Goal: Answer question/provide support

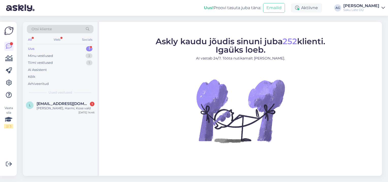
click at [35, 48] on div "Uus 1" at bounding box center [60, 48] width 66 height 7
click at [52, 103] on span "[EMAIL_ADDRESS][DOMAIN_NAME]" at bounding box center [63, 103] width 53 height 5
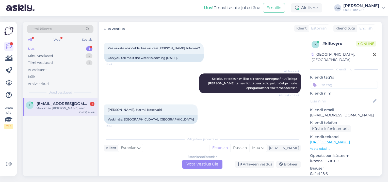
scroll to position [205, 0]
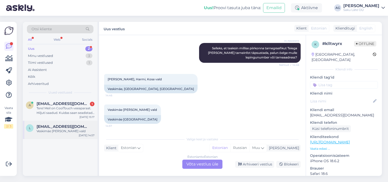
click at [63, 128] on span "[EMAIL_ADDRESS][DOMAIN_NAME]" at bounding box center [63, 126] width 53 height 5
click at [46, 108] on div "Tere! Meil on CoolTouch veeaparaat. Hiljuti saadud. Kuidas saan seadistada veet…" at bounding box center [66, 110] width 58 height 9
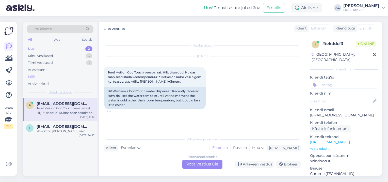
click at [32, 75] on div "Kõik" at bounding box center [31, 76] width 7 height 5
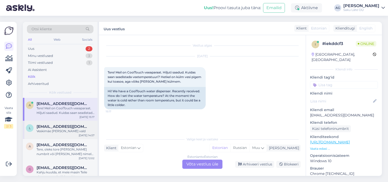
click at [53, 133] on div "L [EMAIL_ADDRESS][DOMAIN_NAME] Veskimäe [PERSON_NAME] vald [DATE] 14:57" at bounding box center [60, 130] width 75 height 18
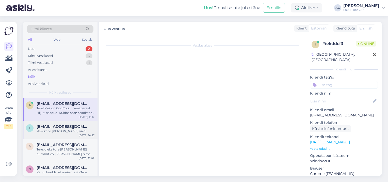
scroll to position [205, 0]
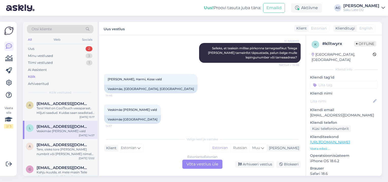
click at [199, 164] on div "Estonian to Estonian Võta vestlus üle" at bounding box center [202, 163] width 40 height 9
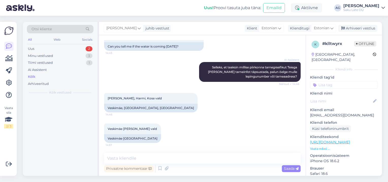
scroll to position [186, 0]
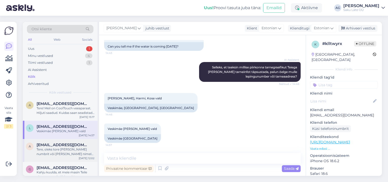
click at [59, 147] on div "Tere, oleks tore [PERSON_NAME] numbrit või [PERSON_NAME] nimele tehtud leping (…" at bounding box center [66, 151] width 58 height 9
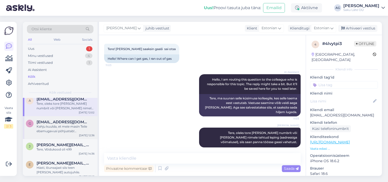
scroll to position [51, 0]
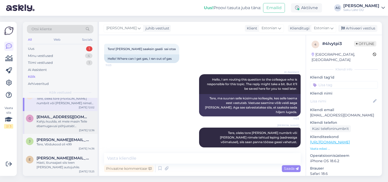
click at [52, 125] on div "Kahju kuulda, et meie masin Teile ebamugavusi põhjustab! [GEOGRAPHIC_DATA] on t…" at bounding box center [66, 123] width 58 height 9
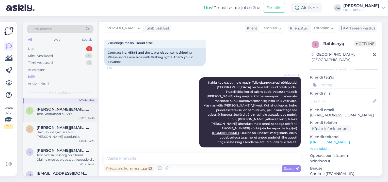
scroll to position [76, 0]
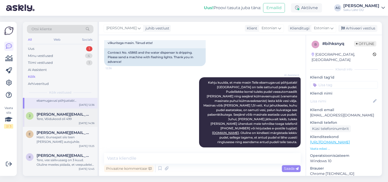
click at [55, 120] on div "Tere, Võidukood oli 499" at bounding box center [66, 118] width 58 height 5
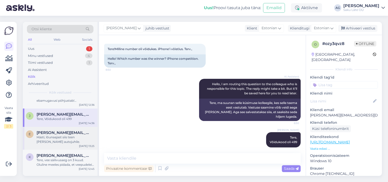
click at [53, 139] on div "Hästi, lõunaajast siis teen [PERSON_NAME] autojuhile." at bounding box center [66, 139] width 58 height 9
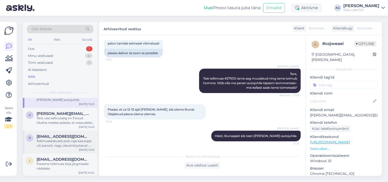
scroll to position [127, 0]
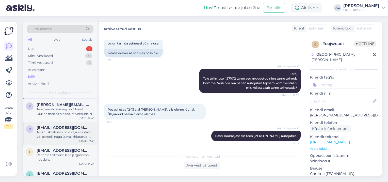
click at [43, 126] on span "[EMAIL_ADDRESS][DOMAIN_NAME]" at bounding box center [63, 127] width 53 height 5
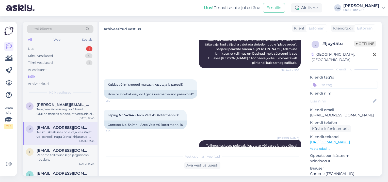
scroll to position [171, 0]
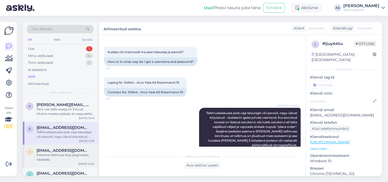
click at [52, 149] on span "[EMAIL_ADDRESS][DOMAIN_NAME]" at bounding box center [63, 150] width 53 height 5
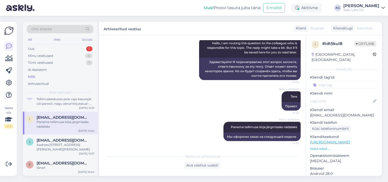
scroll to position [178, 0]
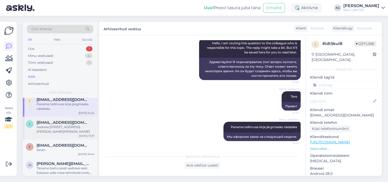
click at [55, 125] on div "Aadress:[STREET_ADDRESS][PERSON_NAME][PERSON_NAME]" at bounding box center [66, 129] width 58 height 9
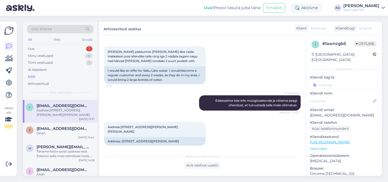
scroll to position [203, 0]
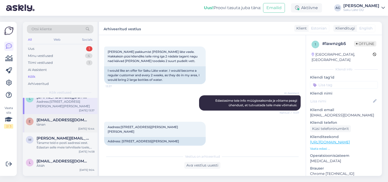
click at [62, 125] on div "tänan" at bounding box center [66, 124] width 58 height 5
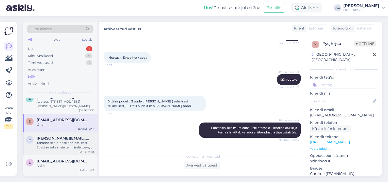
click at [63, 140] on div "Täname teid e-posti aadressi eest. Edastan selle meie tehnilisele toele, kes sa…" at bounding box center [66, 144] width 58 height 9
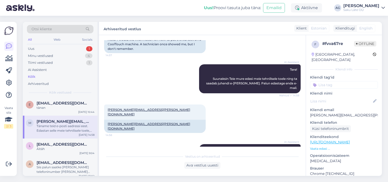
scroll to position [228, 0]
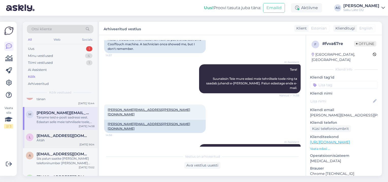
click at [63, 132] on div "l [EMAIL_ADDRESS][DOMAIN_NAME] Äitäh [DATE] 9:04" at bounding box center [60, 139] width 75 height 18
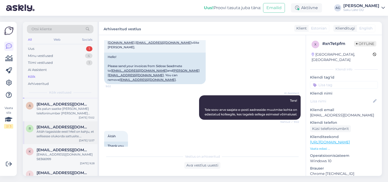
scroll to position [279, 0]
click at [46, 107] on div "Siis palun saatke [PERSON_NAME] telefoninumber [PERSON_NAME] aadress, et müügie…" at bounding box center [66, 109] width 58 height 9
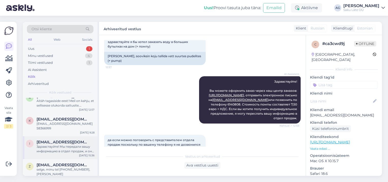
scroll to position [330, 0]
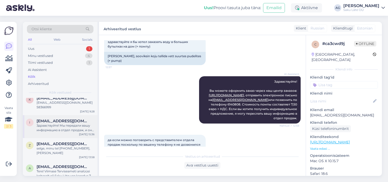
click at [56, 126] on div "Здравствуйте! Мы передали вашу информацию в отдел продаж, и они скоро свяжутся …" at bounding box center [66, 127] width 58 height 9
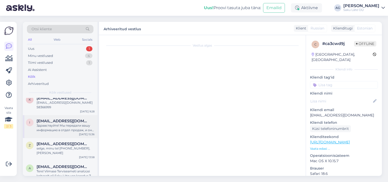
scroll to position [0, 0]
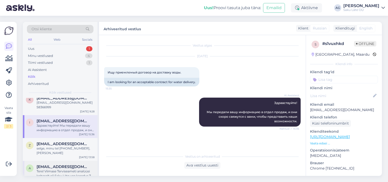
click at [53, 164] on span "[EMAIL_ADDRESS][DOMAIN_NAME]" at bounding box center [63, 166] width 53 height 5
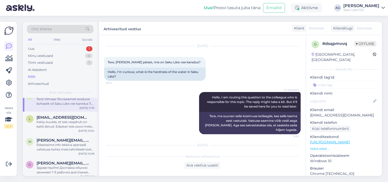
scroll to position [457, 0]
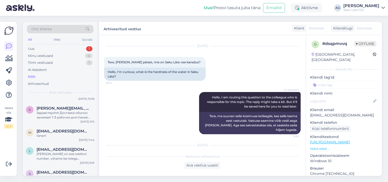
click at [44, 27] on span "Otsi kliente" at bounding box center [41, 28] width 20 height 5
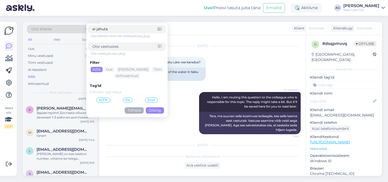
type input "ei jahuta"
click at [159, 110] on button "Otsing" at bounding box center [155, 110] width 18 height 6
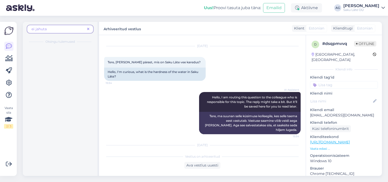
scroll to position [0, 0]
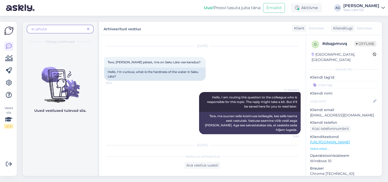
click at [89, 27] on icon at bounding box center [88, 29] width 2 height 4
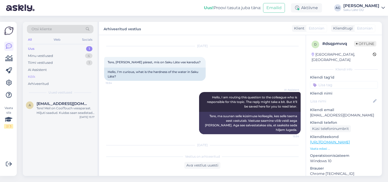
click at [33, 75] on div "Kõik" at bounding box center [31, 76] width 7 height 5
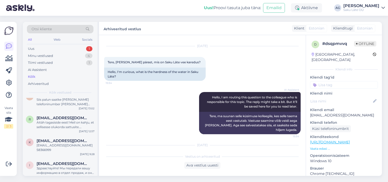
scroll to position [355, 0]
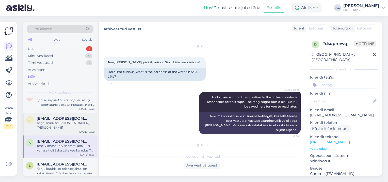
click at [47, 125] on div "z [EMAIL_ADDRESS][DOMAIN_NAME] selge, minu tel [PHONE_NUMBER], Zoja Tint [DATE]…" at bounding box center [60, 123] width 75 height 23
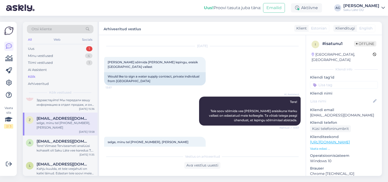
scroll to position [20, 0]
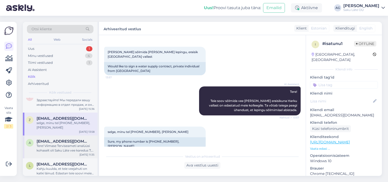
click at [48, 139] on span "[EMAIL_ADDRESS][DOMAIN_NAME]" at bounding box center [63, 141] width 53 height 5
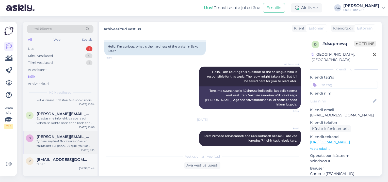
scroll to position [431, 0]
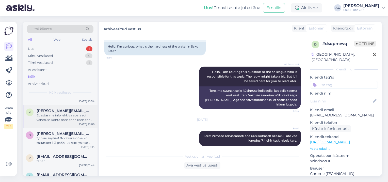
click at [51, 113] on div "Edastasime info lekkiva aparaadi vahetuse kohta meie tehnilisele toele, kes võt…" at bounding box center [66, 117] width 58 height 9
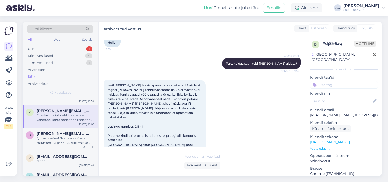
scroll to position [39, 0]
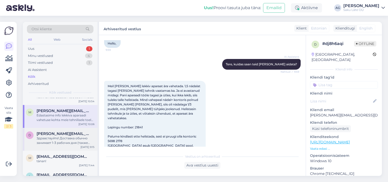
click at [51, 136] on div "Здравствуйте! Доставка обычно занимает 1-3 рабочих дня (также зависит от вашего…" at bounding box center [66, 140] width 58 height 9
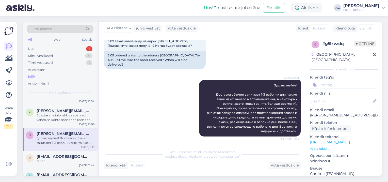
scroll to position [27, 0]
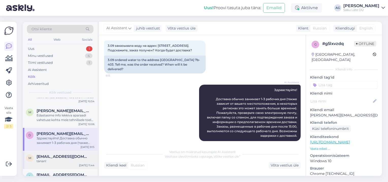
click at [49, 160] on div "m [EMAIL_ADDRESS][DOMAIN_NAME] tänan! [DATE] 11:44" at bounding box center [60, 159] width 75 height 18
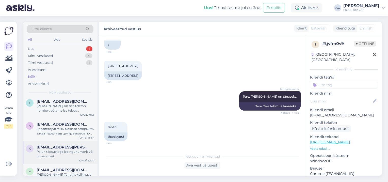
scroll to position [507, 0]
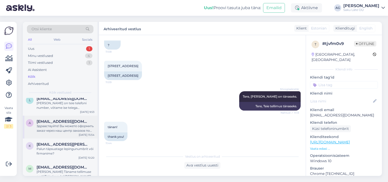
click at [41, 124] on div "Здравствуйте! Вы можете оформить заказ через наш центр заказов по ссылке [URL][…" at bounding box center [66, 128] width 58 height 9
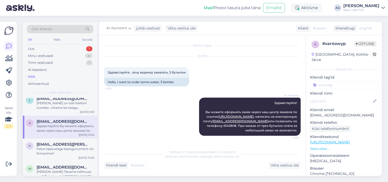
scroll to position [533, 0]
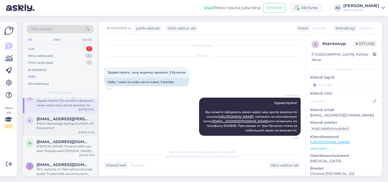
click at [42, 121] on div "Palun täpsustage lepingunumbrit või firmanime?" at bounding box center [66, 125] width 58 height 9
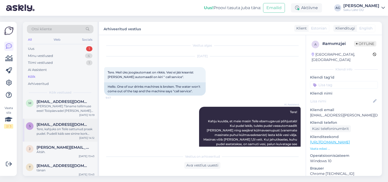
scroll to position [584, 0]
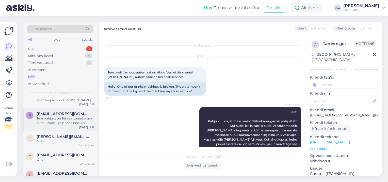
click at [47, 111] on span "[EMAIL_ADDRESS][DOMAIN_NAME]" at bounding box center [63, 113] width 53 height 5
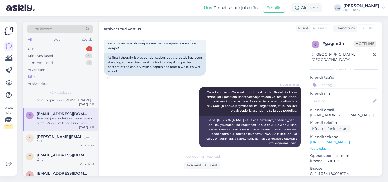
scroll to position [311, 0]
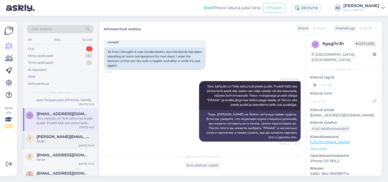
click at [49, 139] on div "Äitäh." at bounding box center [66, 141] width 58 height 5
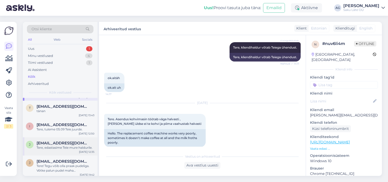
scroll to position [634, 0]
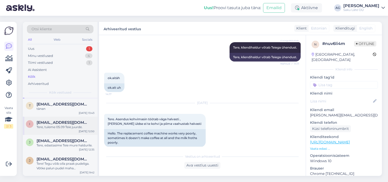
click at [56, 125] on div "Tere, tuleme 05.09 Teie juurde." at bounding box center [66, 127] width 58 height 5
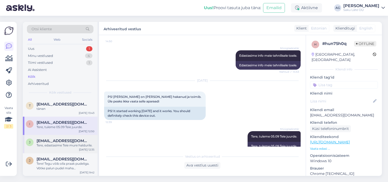
click at [56, 138] on span "[EMAIL_ADDRESS][DOMAIN_NAME]" at bounding box center [63, 140] width 53 height 5
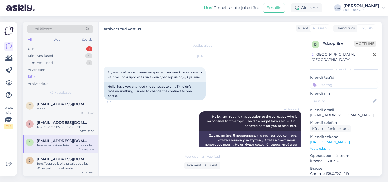
scroll to position [73, 0]
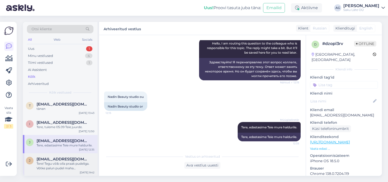
click at [64, 157] on span "[EMAIL_ADDRESS][DOMAIN_NAME]" at bounding box center [63, 159] width 53 height 5
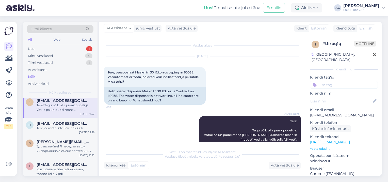
scroll to position [736, 0]
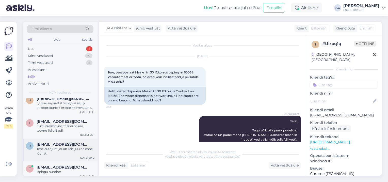
click at [52, 146] on div "Tere, autojuht jõuab Teie juurde enne lõunat." at bounding box center [66, 150] width 58 height 9
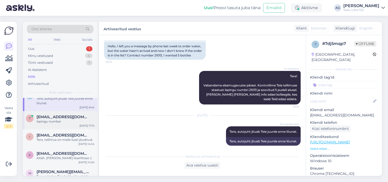
scroll to position [787, 0]
click at [52, 132] on span "[EMAIL_ADDRESS][DOMAIN_NAME]" at bounding box center [63, 134] width 53 height 5
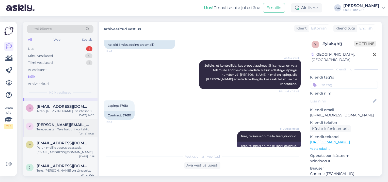
scroll to position [837, 0]
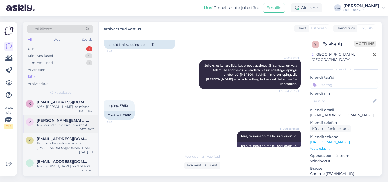
click at [50, 123] on div "Tere, edastan Teie halduri kontakti." at bounding box center [66, 125] width 58 height 5
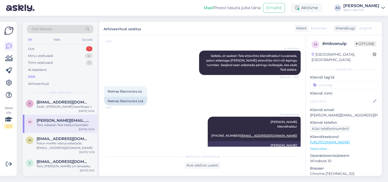
scroll to position [108, 0]
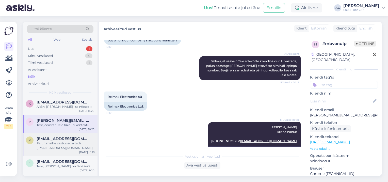
click at [63, 141] on div "Palun meilile vastus edastada: [EMAIL_ADDRESS][DOMAIN_NAME]" at bounding box center [66, 145] width 58 height 9
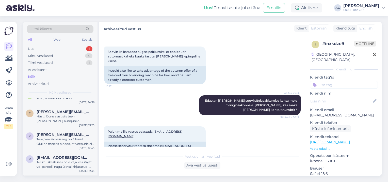
scroll to position [0, 0]
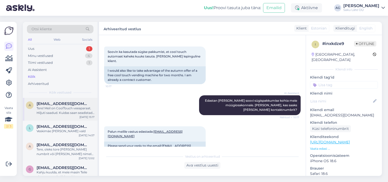
click at [66, 111] on div "Tere! Meil on CoolTouch veeaparaat. Hiljuti saadud. Kuidas saan seadistada veet…" at bounding box center [66, 110] width 58 height 9
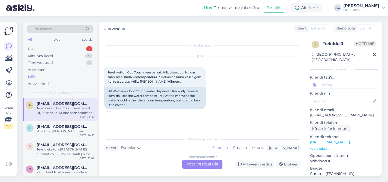
click at [195, 161] on div "Estonian to Estonian Võta vestlus üle" at bounding box center [202, 163] width 40 height 9
